Goal: Task Accomplishment & Management: Manage account settings

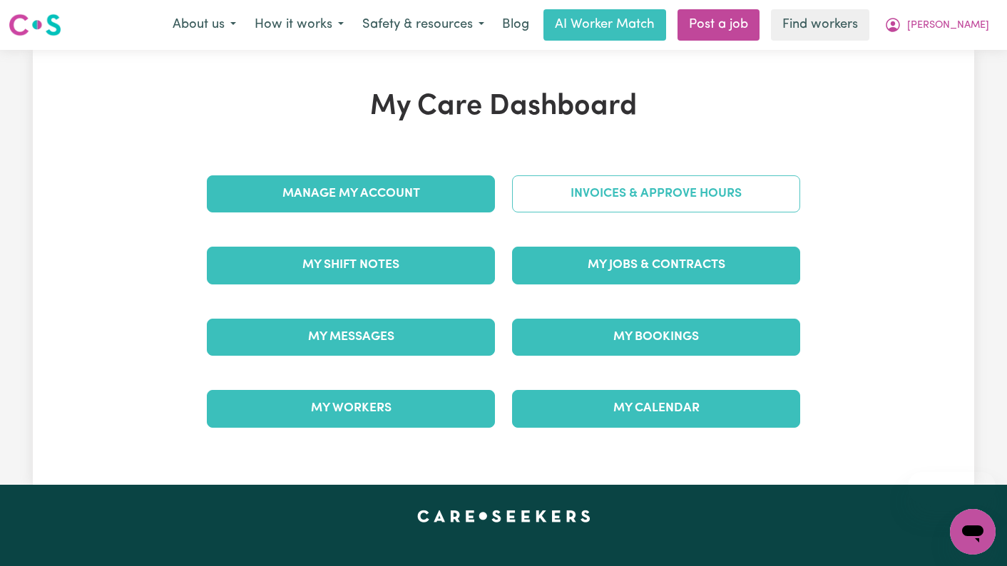
click at [667, 183] on link "Invoices & Approve Hours" at bounding box center [656, 193] width 288 height 37
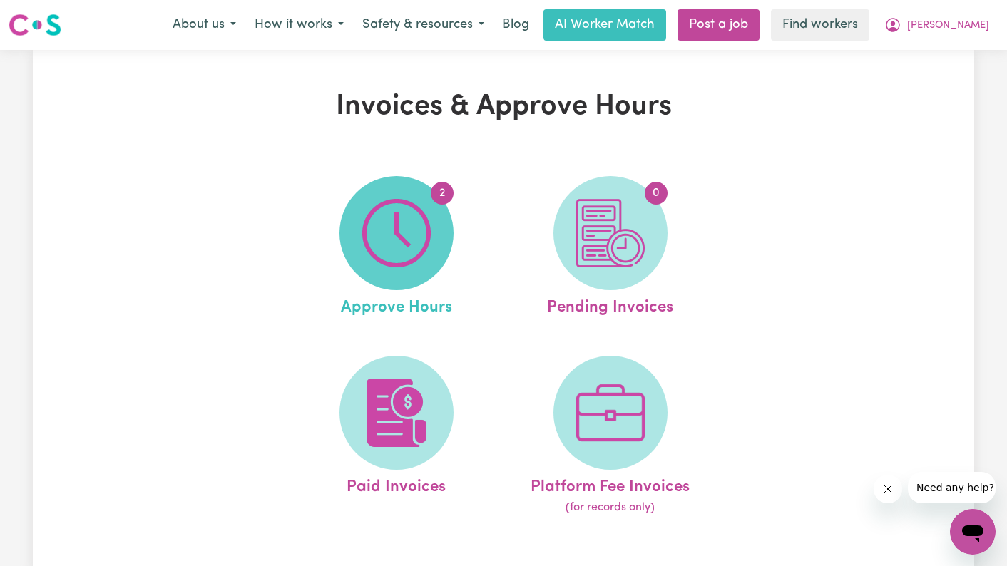
click at [394, 242] on img at bounding box center [396, 233] width 68 height 68
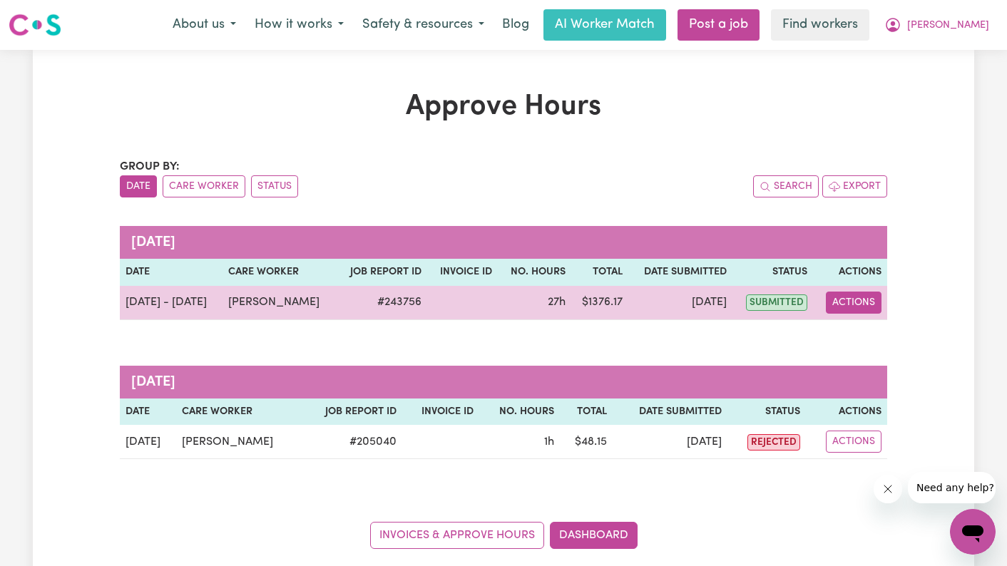
click at [863, 307] on button "Actions" at bounding box center [854, 303] width 56 height 22
click at [863, 333] on link "View Job Report" at bounding box center [889, 336] width 122 height 29
select select "pm"
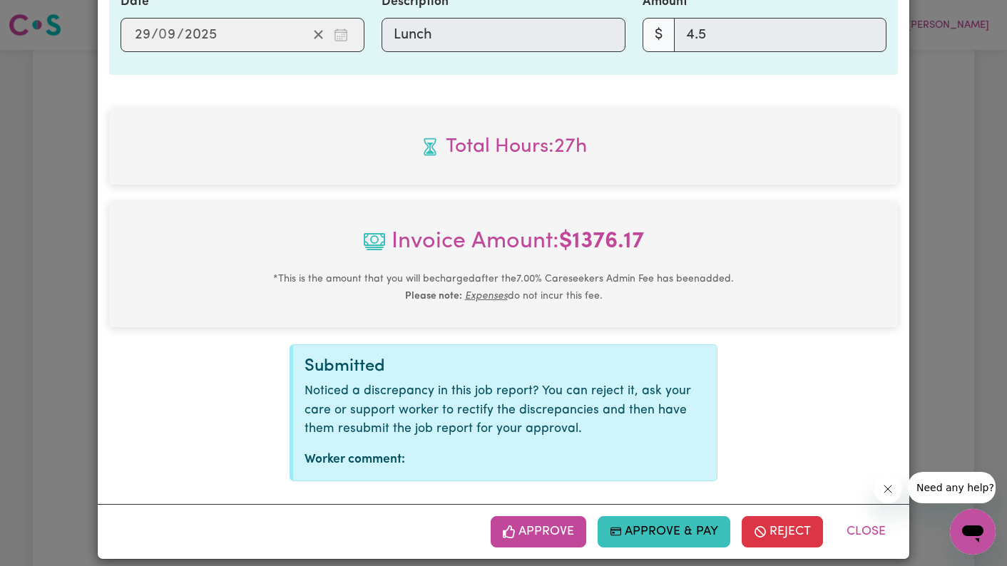
scroll to position [1109, 0]
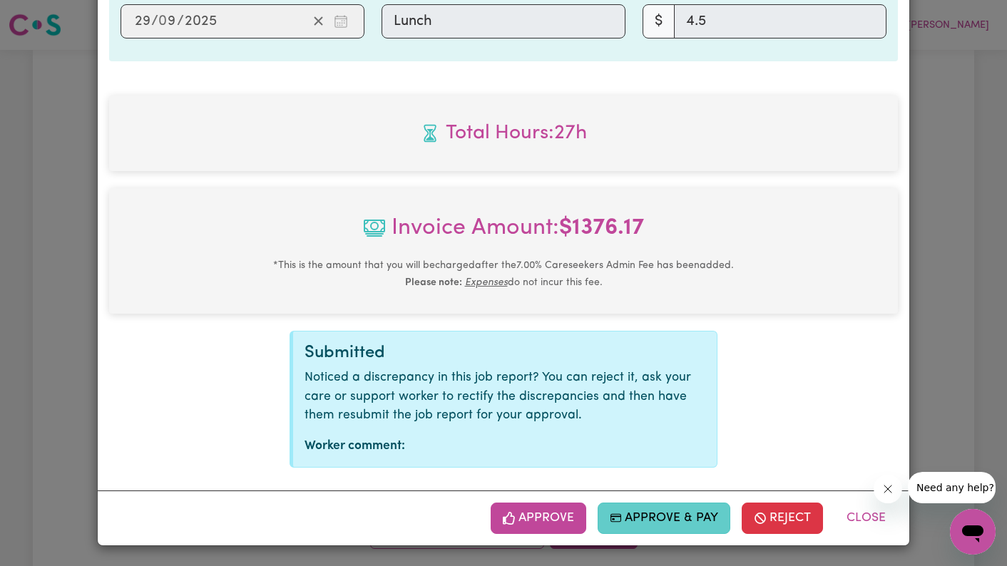
click at [658, 525] on button "Approve & Pay" at bounding box center [663, 518] width 133 height 31
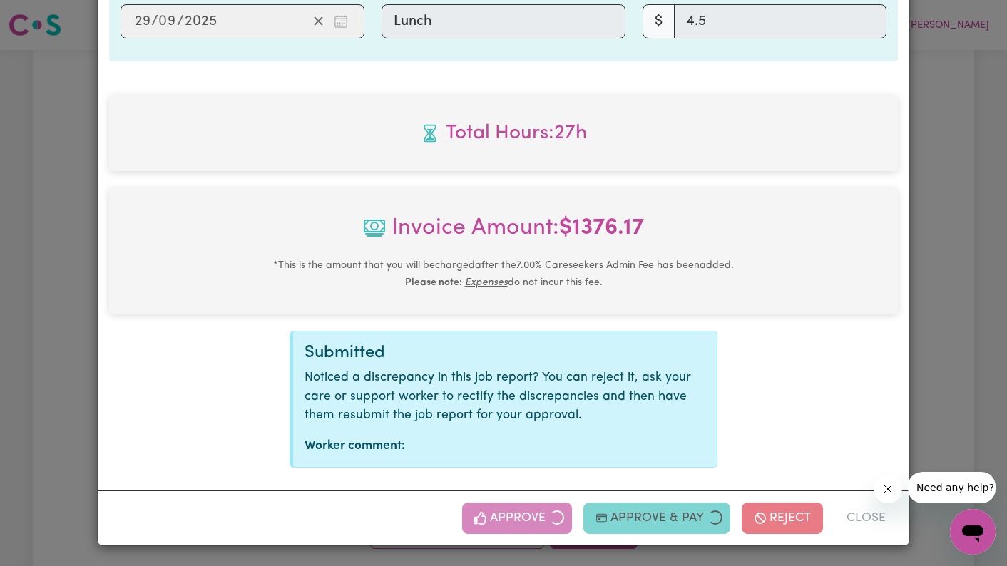
select select "card_1L8M4AB2z0xKyepBMItFPAhl"
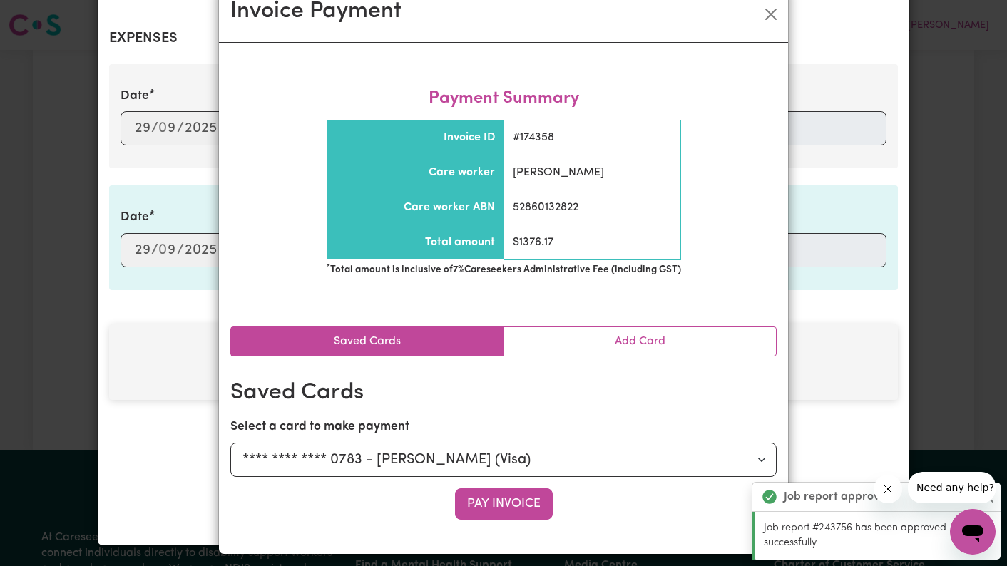
scroll to position [43, 0]
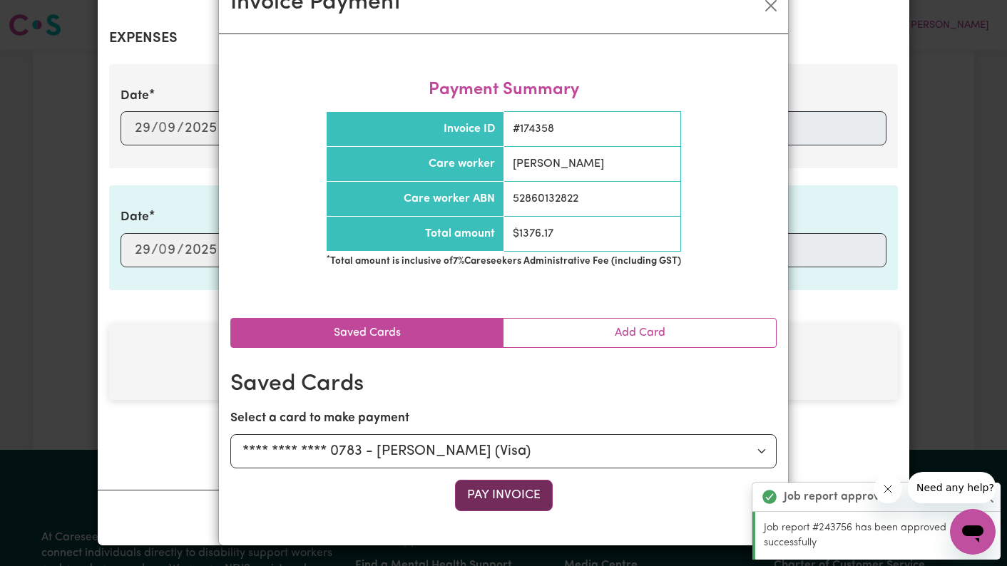
click at [499, 498] on button "Pay Invoice" at bounding box center [504, 495] width 98 height 31
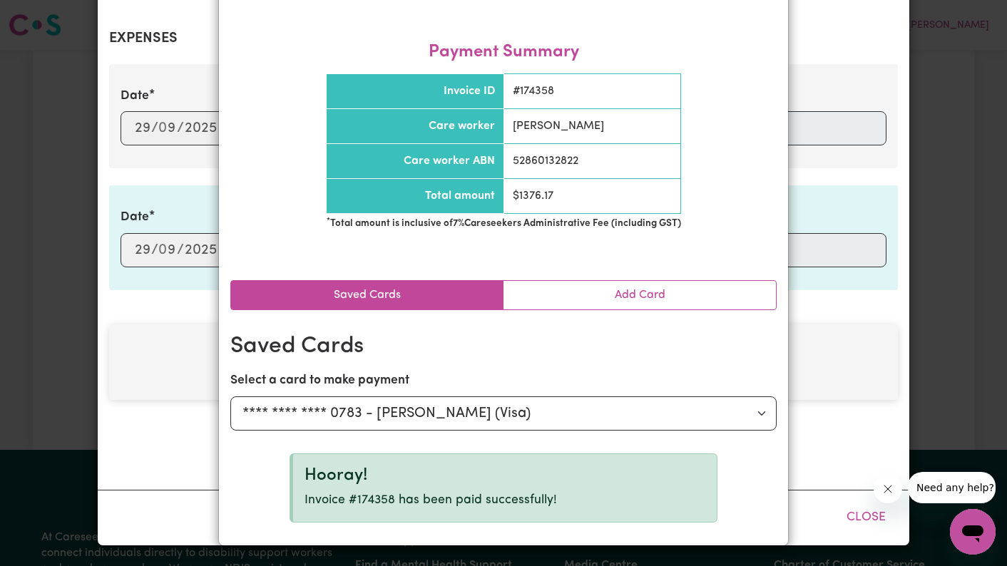
scroll to position [0, 0]
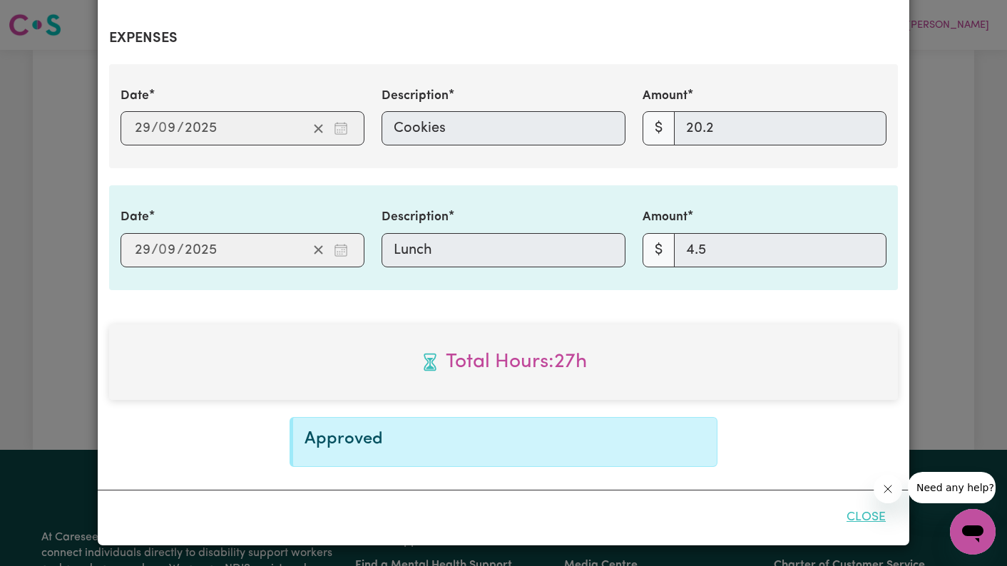
click at [852, 510] on button "Close" at bounding box center [865, 517] width 63 height 31
